Goal: Information Seeking & Learning: Learn about a topic

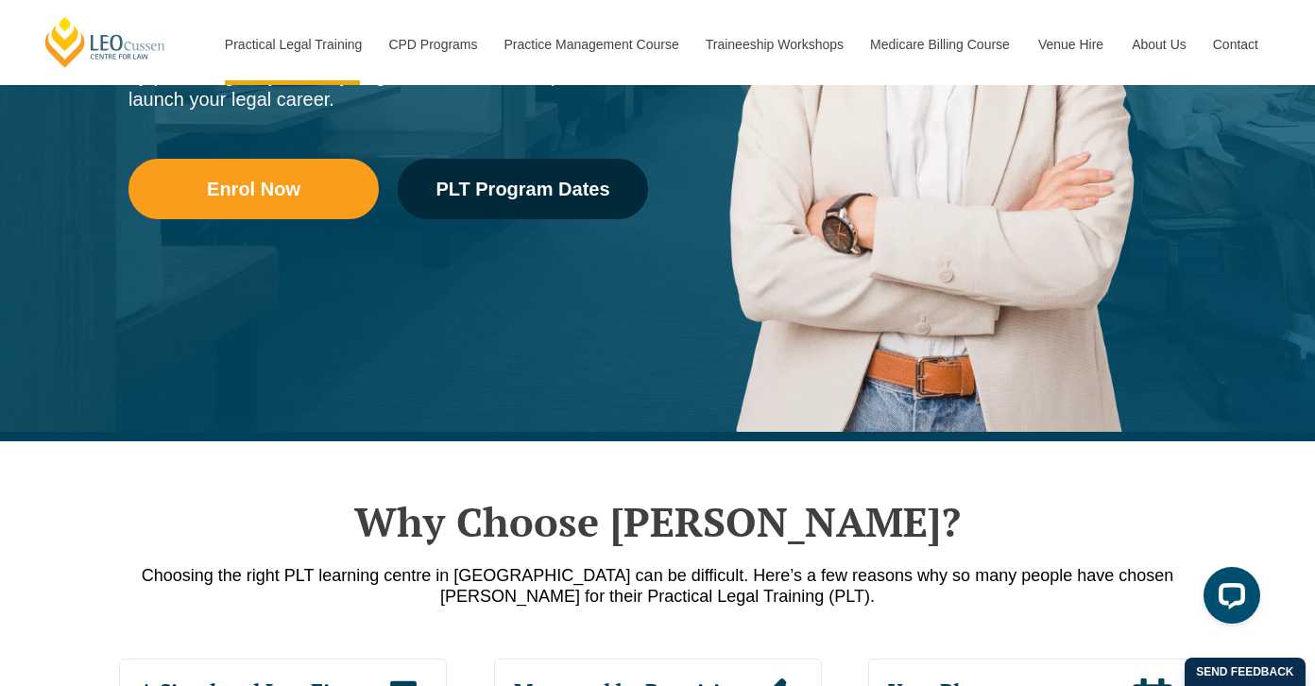
scroll to position [473, 0]
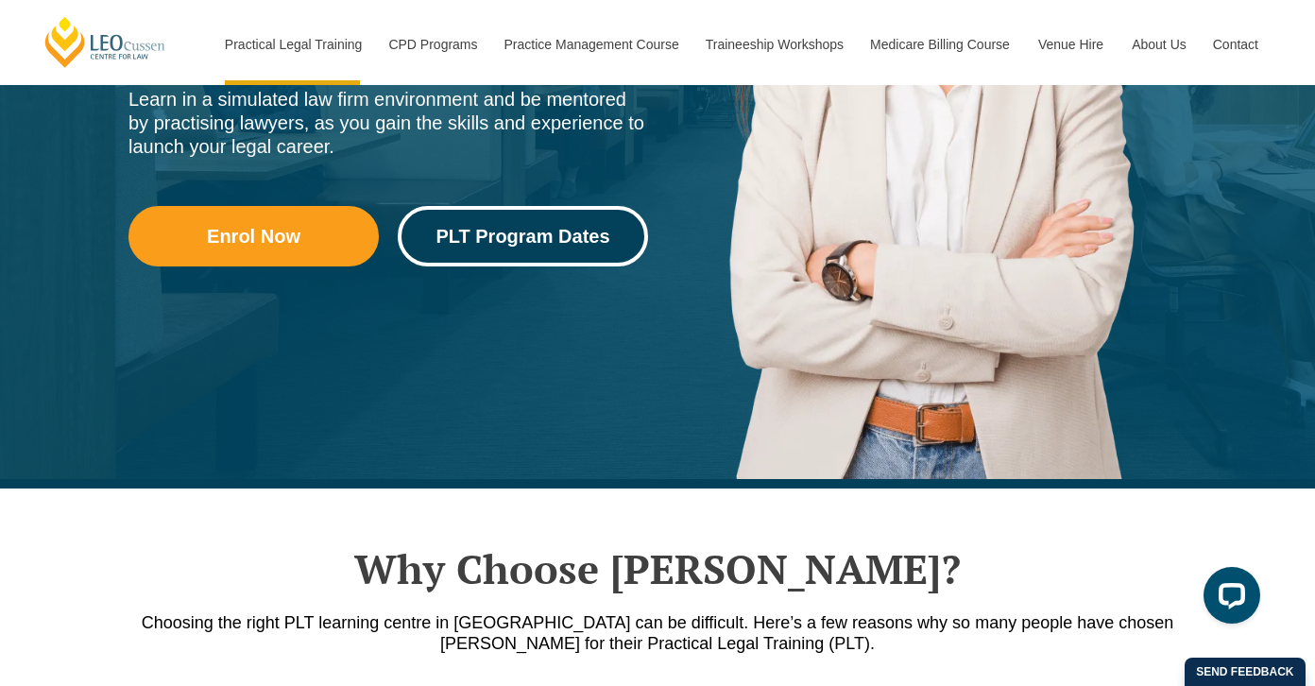
click at [537, 251] on link "PLT Program Dates" at bounding box center [523, 236] width 250 height 60
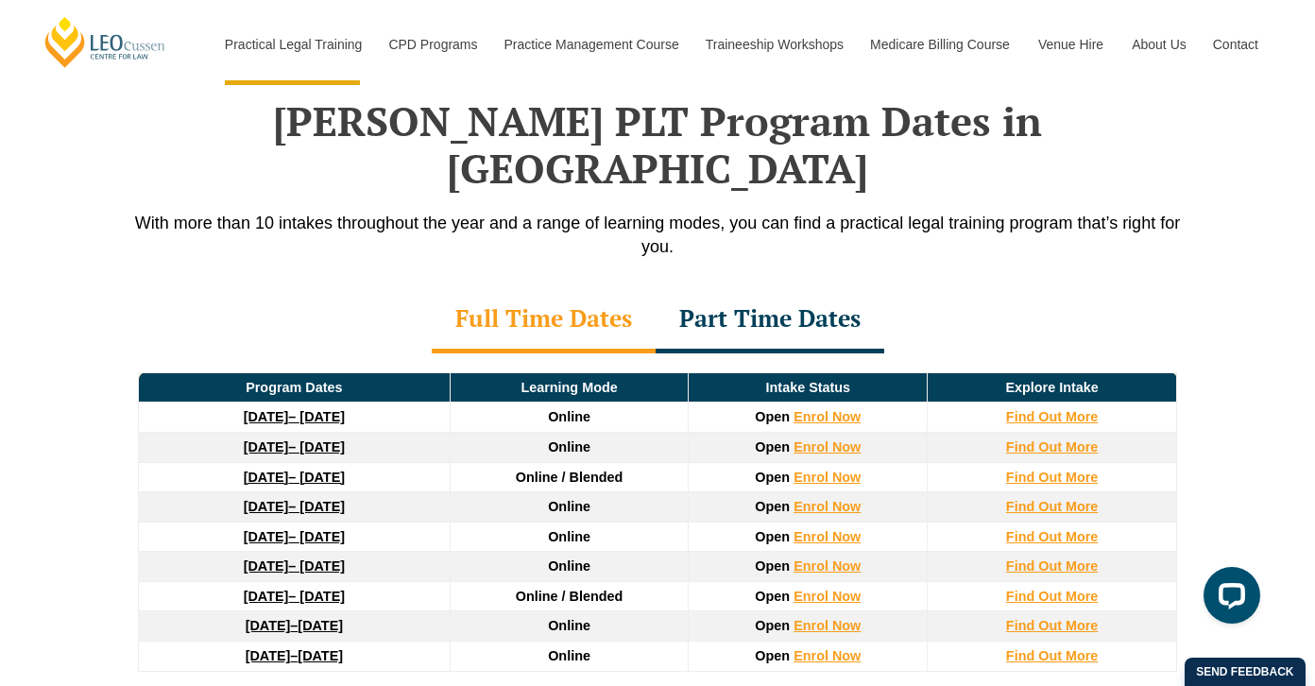
scroll to position [2467, 0]
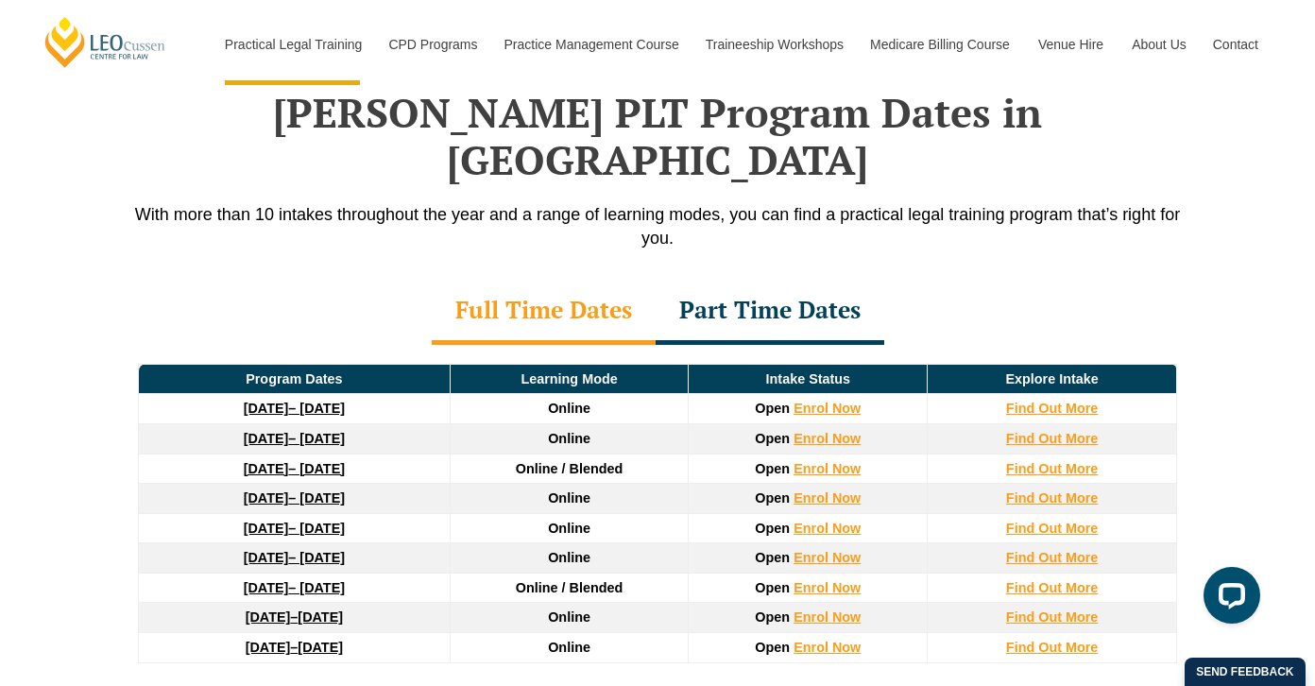
click at [727, 279] on div "Part Time Dates" at bounding box center [770, 312] width 229 height 66
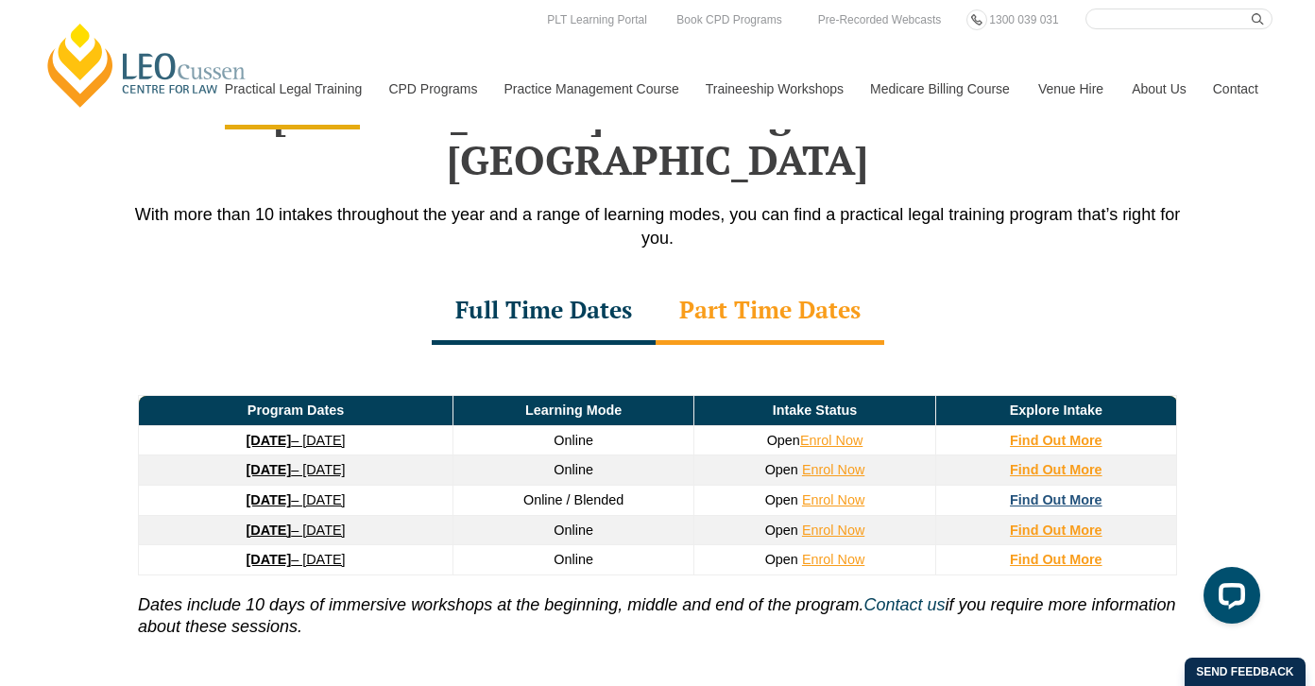
click at [1075, 492] on strong "Find Out More" at bounding box center [1056, 499] width 93 height 15
